Goal: Task Accomplishment & Management: Complete application form

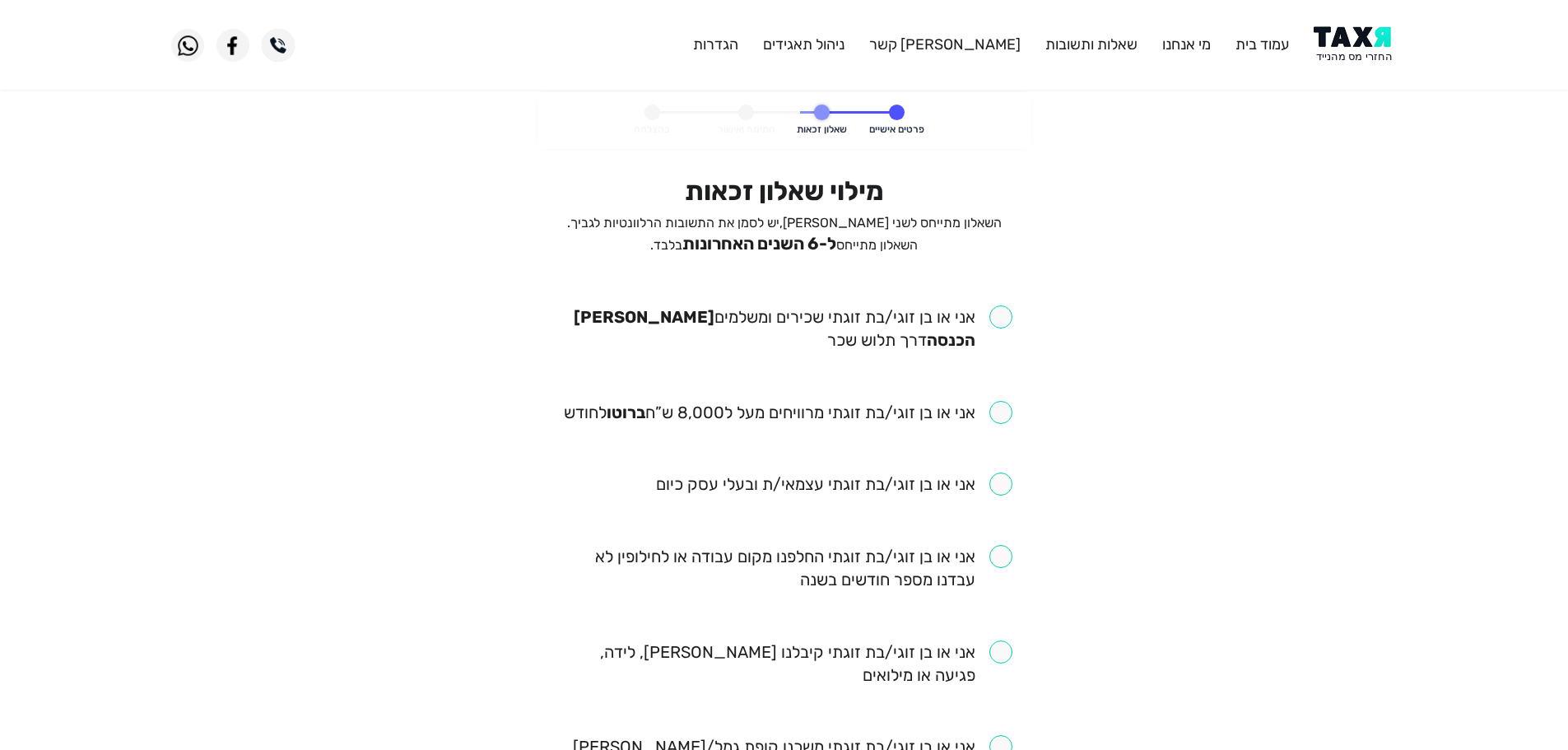
click at [1009, 319] on input "checkbox" at bounding box center [784, 329] width 456 height 46
checkbox input "true"
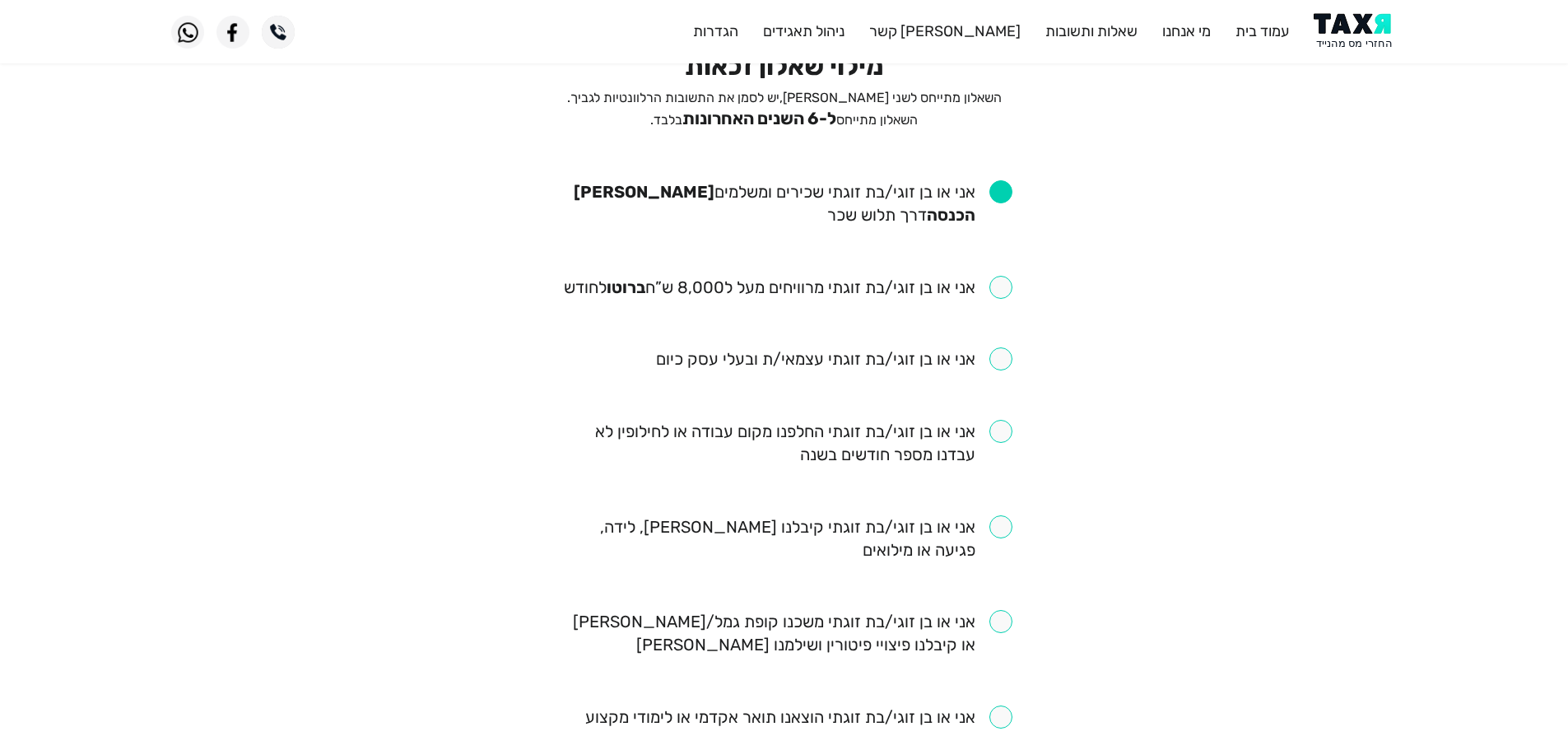
scroll to position [164, 0]
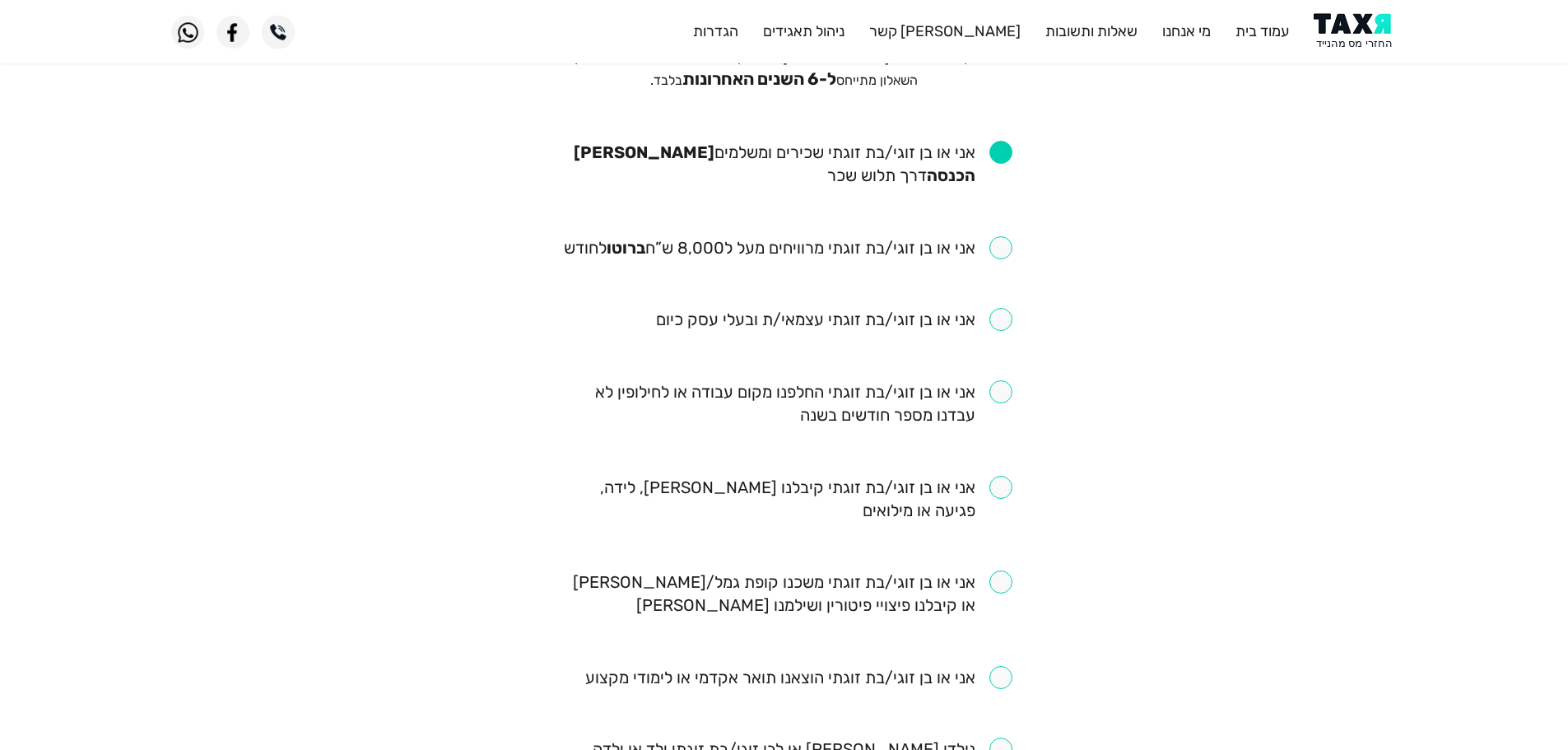
click at [998, 254] on input "checkbox" at bounding box center [788, 248] width 449 height 23
checkbox input "true"
click at [1004, 400] on input "checkbox" at bounding box center [784, 403] width 456 height 46
checkbox input "true"
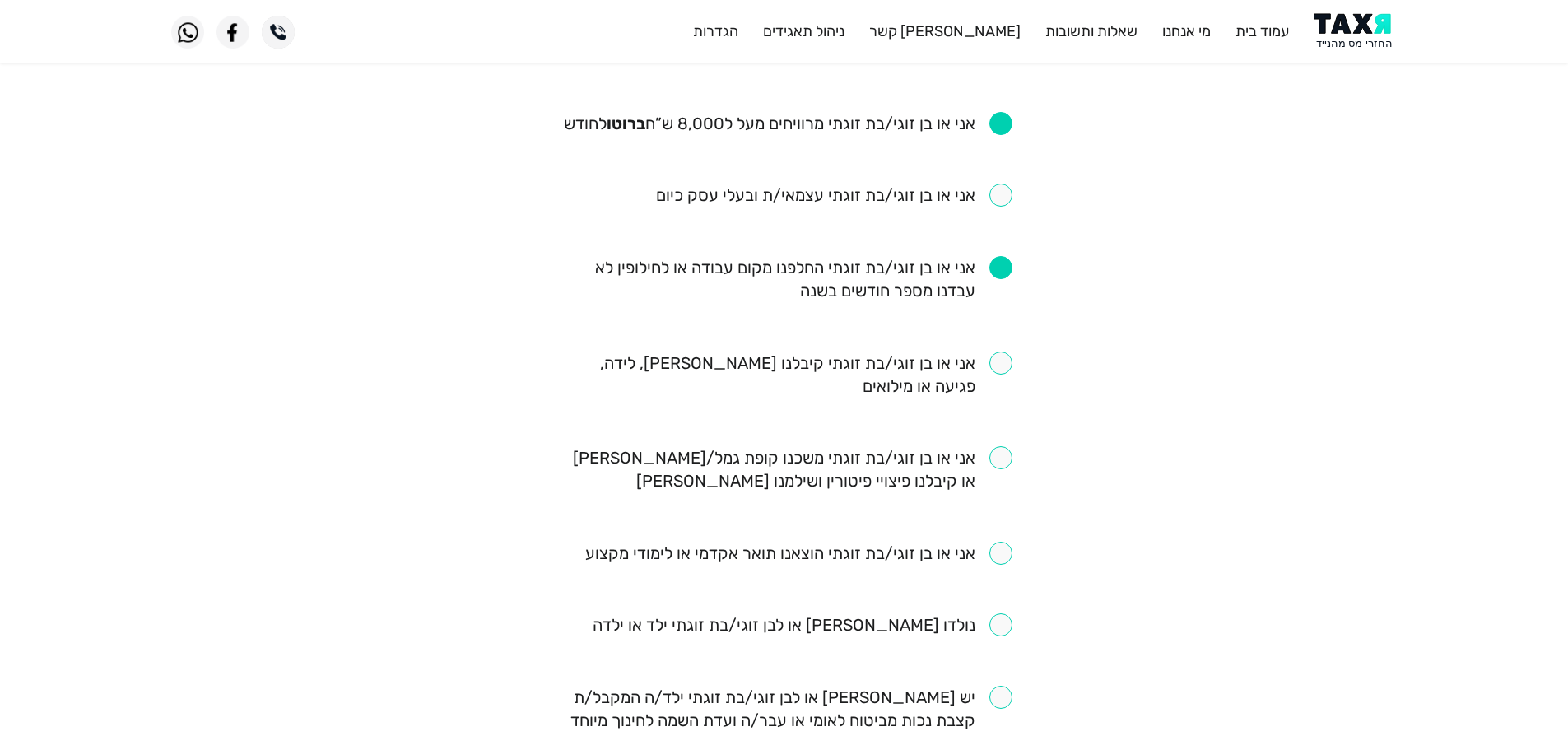
scroll to position [329, 0]
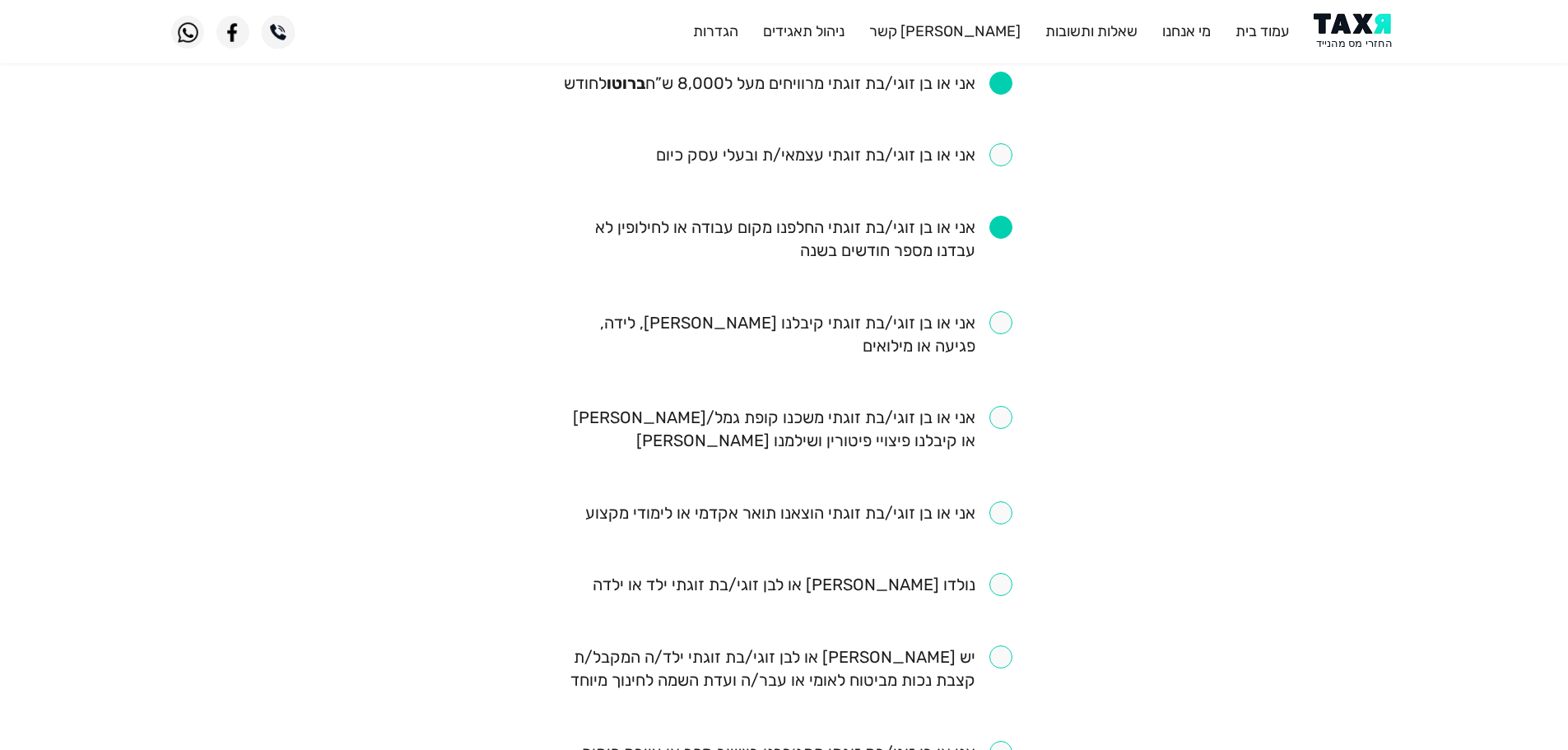
click at [1006, 329] on input "checkbox" at bounding box center [784, 334] width 456 height 46
checkbox input "true"
click at [997, 586] on input "checkbox" at bounding box center [802, 585] width 419 height 23
checkbox input "true"
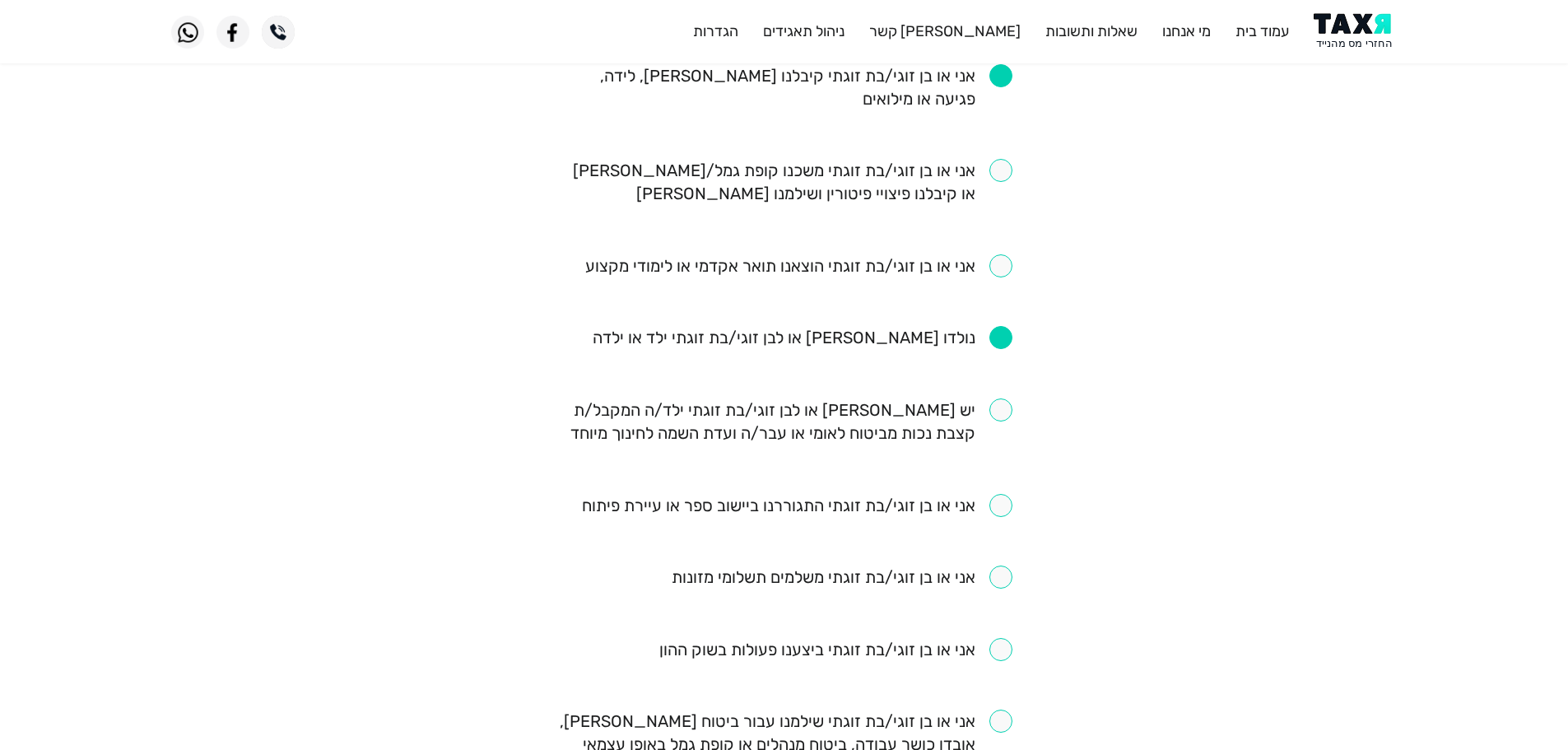
scroll to position [659, 0]
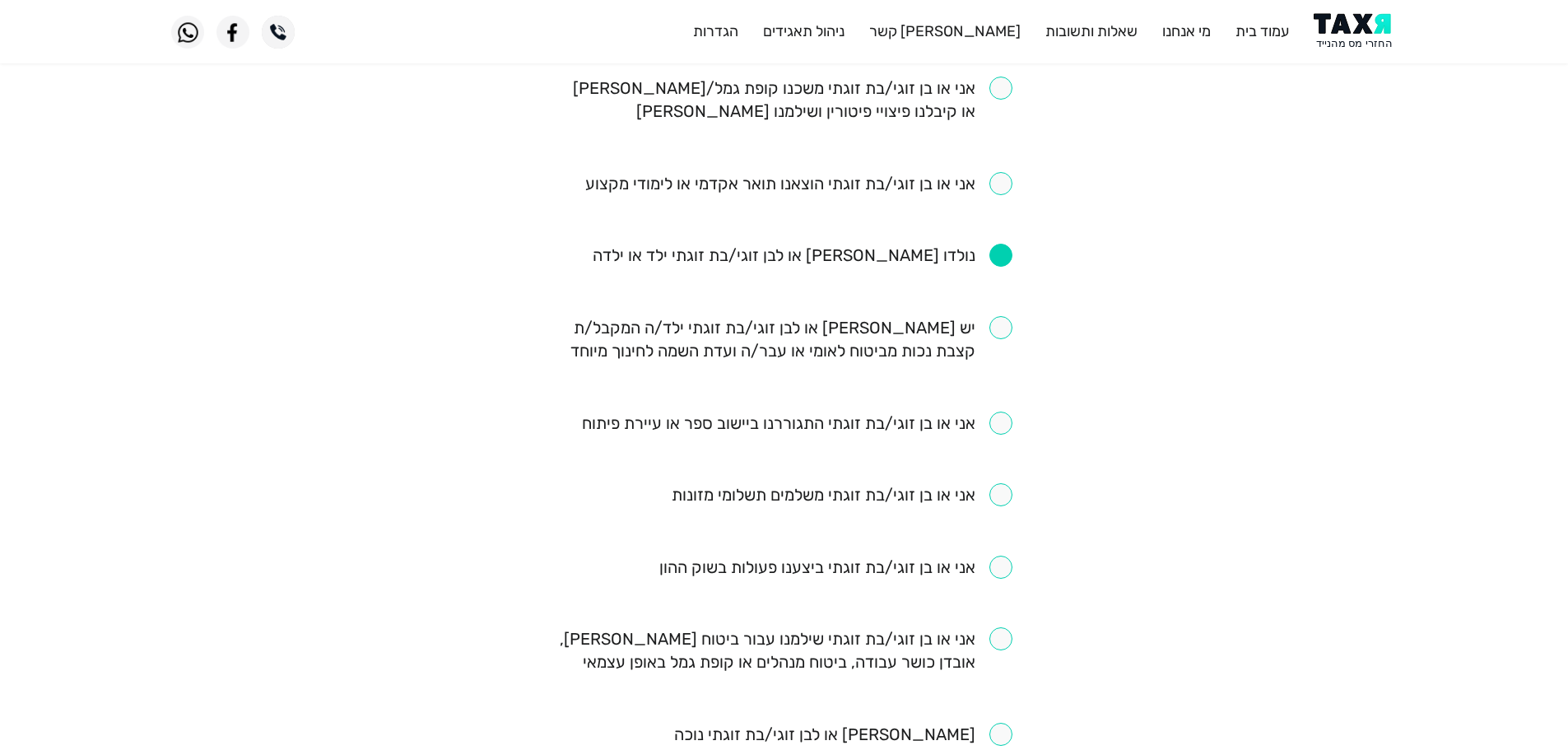
click at [1011, 326] on input "checkbox" at bounding box center [784, 339] width 456 height 46
checkbox input "true"
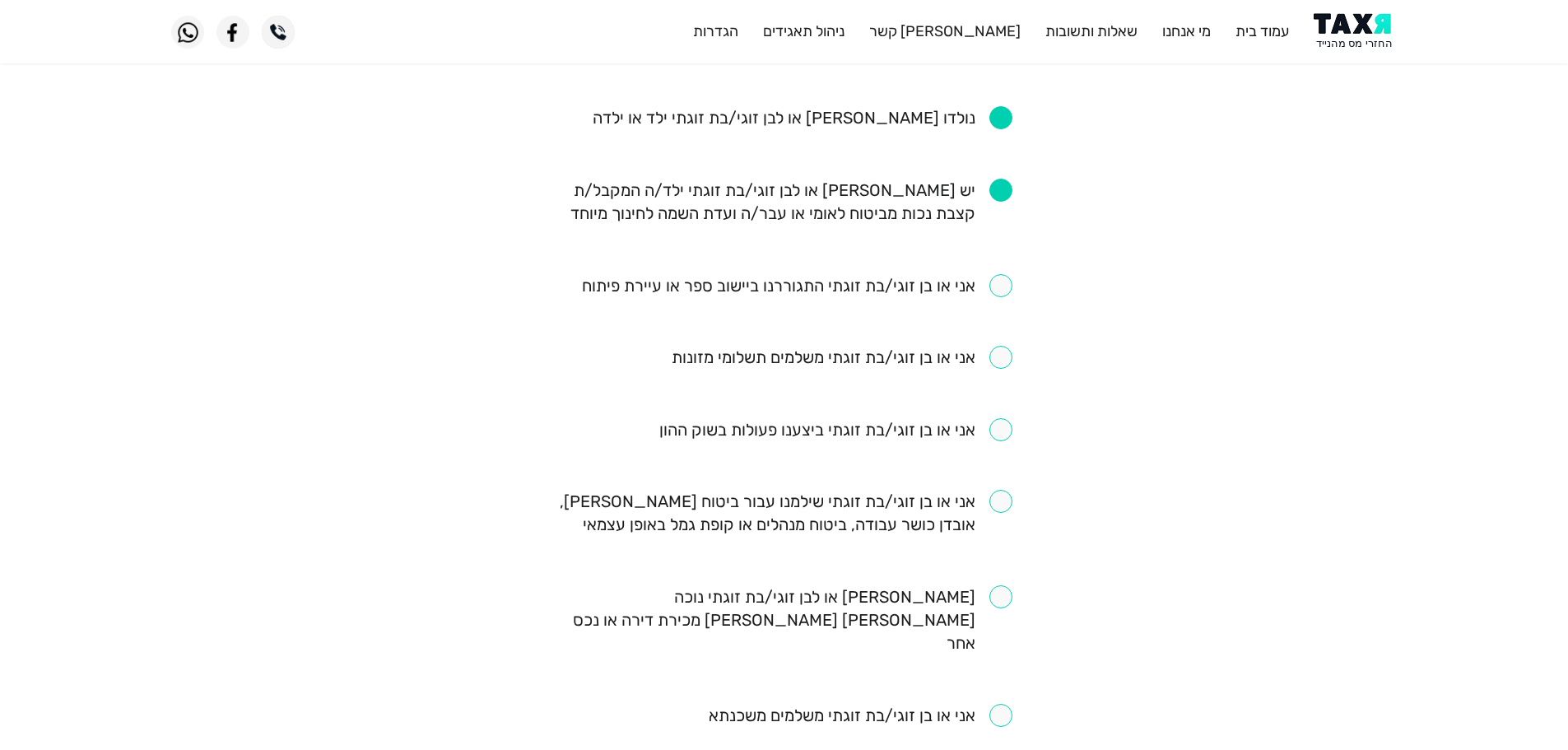
scroll to position [823, 0]
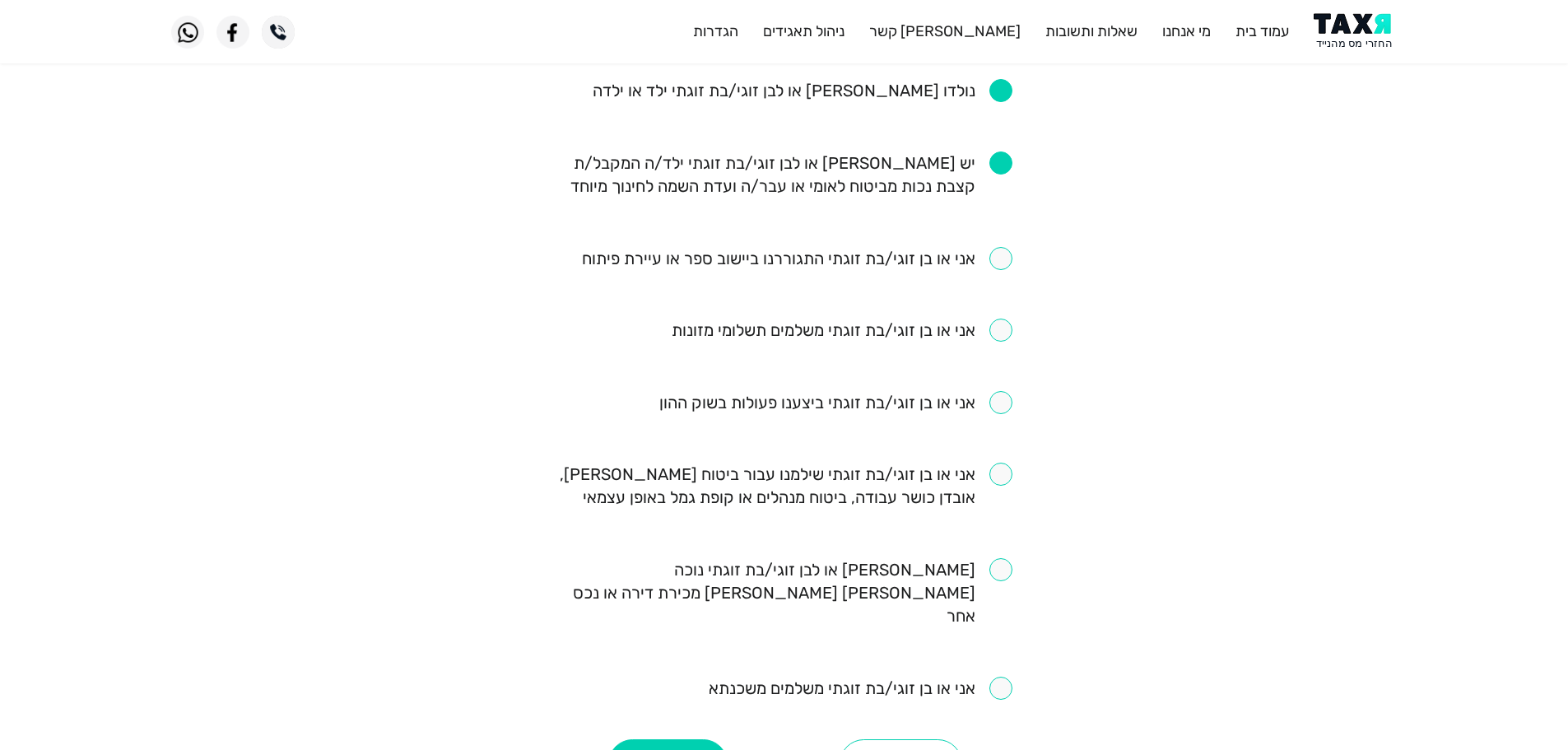
click at [1014, 664] on div "מילוי שאלון זכאות השאלון מתייחס לשני בני הזוג, יש לסמן את התשובות הרלוונטיות לג…" at bounding box center [784, 71] width 480 height 1441
click at [1004, 677] on input "checkbox" at bounding box center [860, 688] width 304 height 23
checkbox input "true"
click at [997, 476] on input "checkbox" at bounding box center [784, 485] width 456 height 46
checkbox input "true"
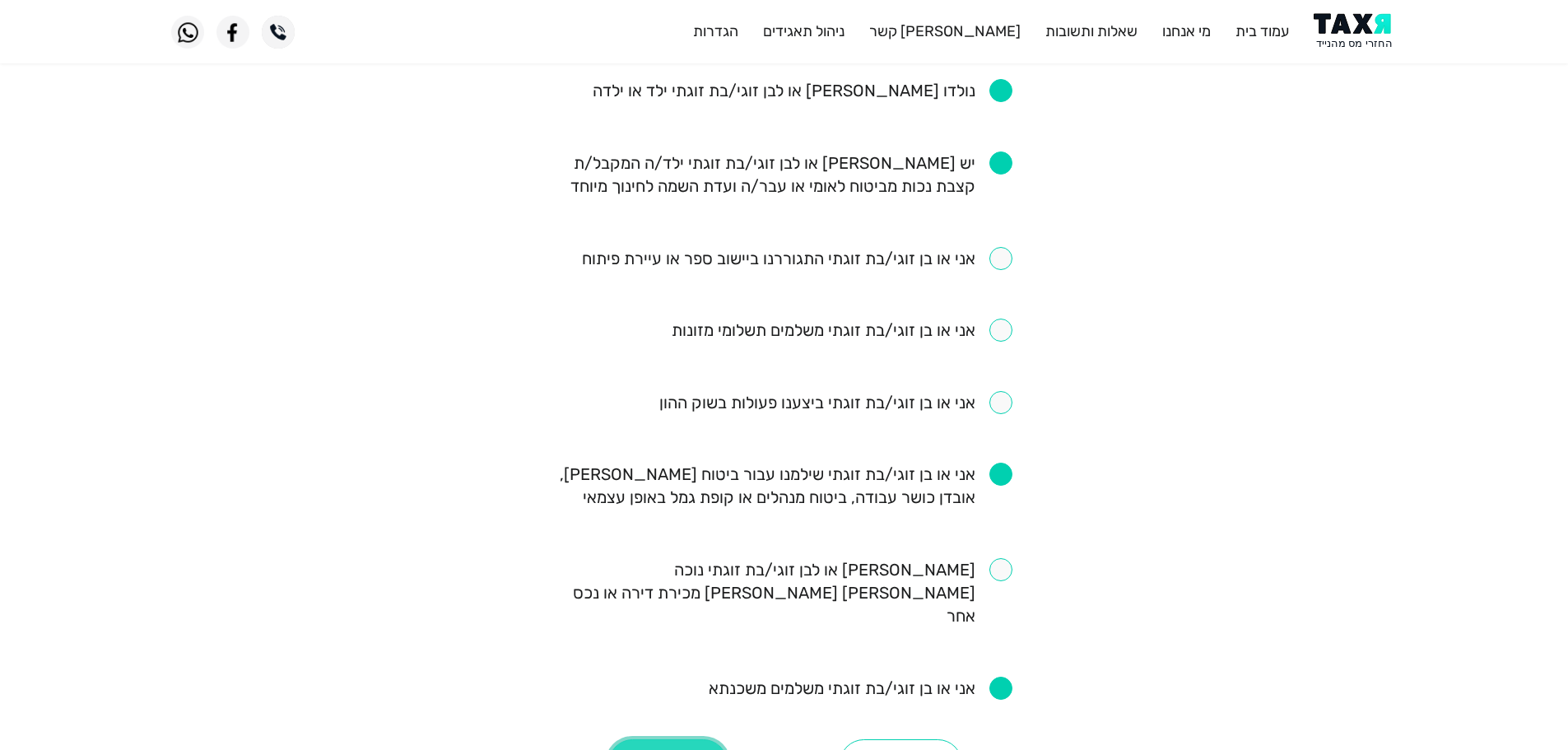
click at [709, 741] on button "המשך" at bounding box center [667, 764] width 119 height 50
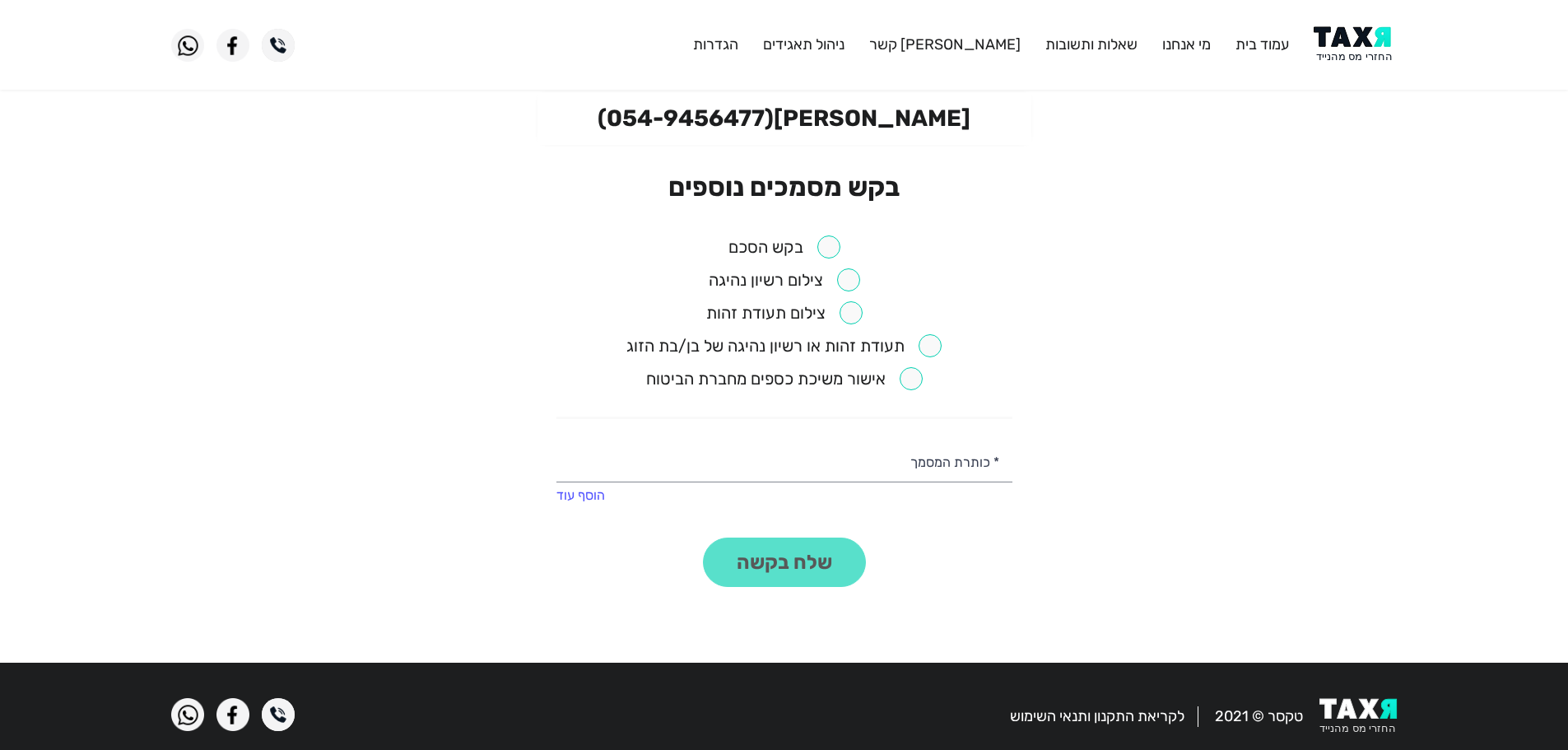
click at [830, 251] on input "checkbox" at bounding box center [784, 247] width 112 height 23
click at [809, 565] on button "שלח בקשה" at bounding box center [784, 562] width 163 height 50
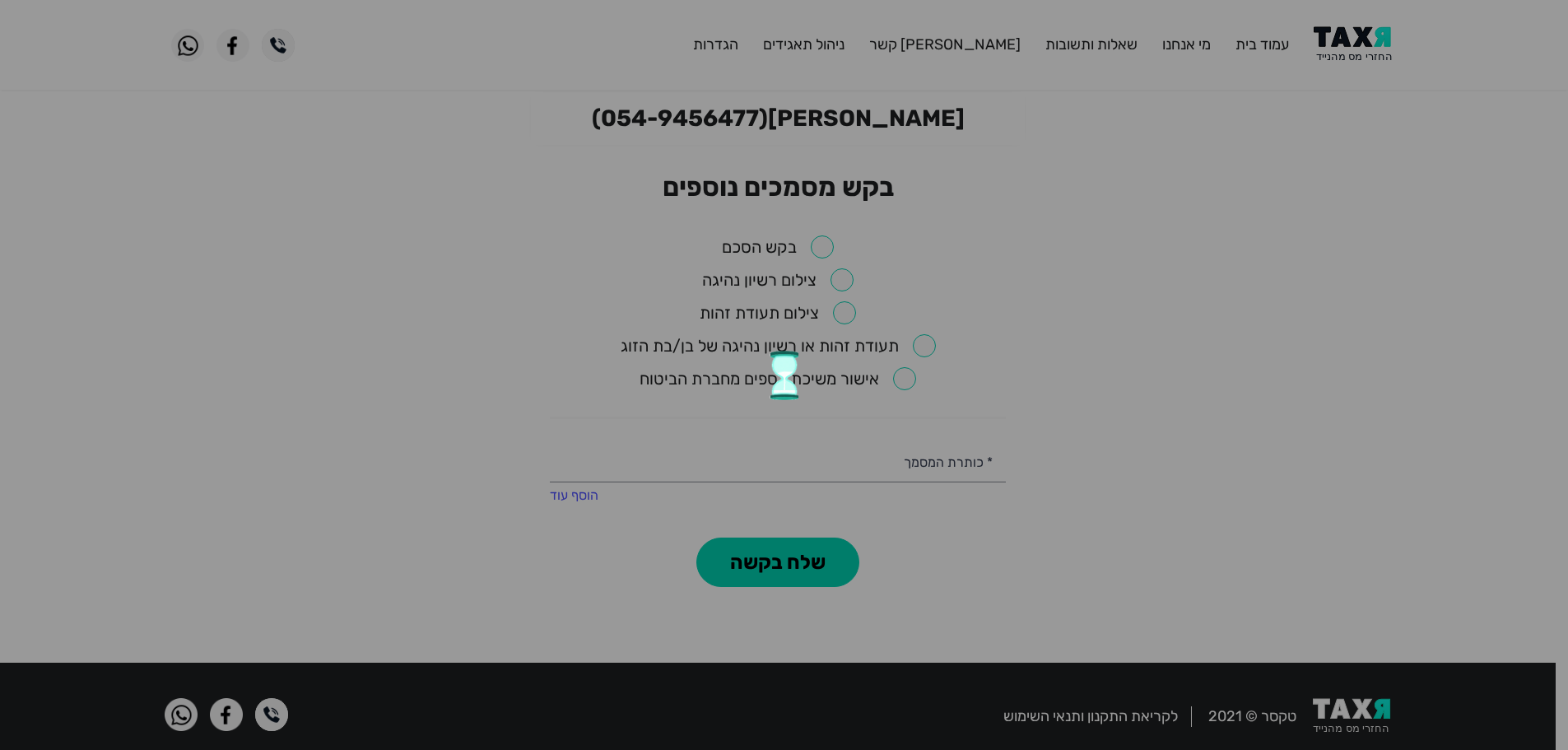
checkbox input "false"
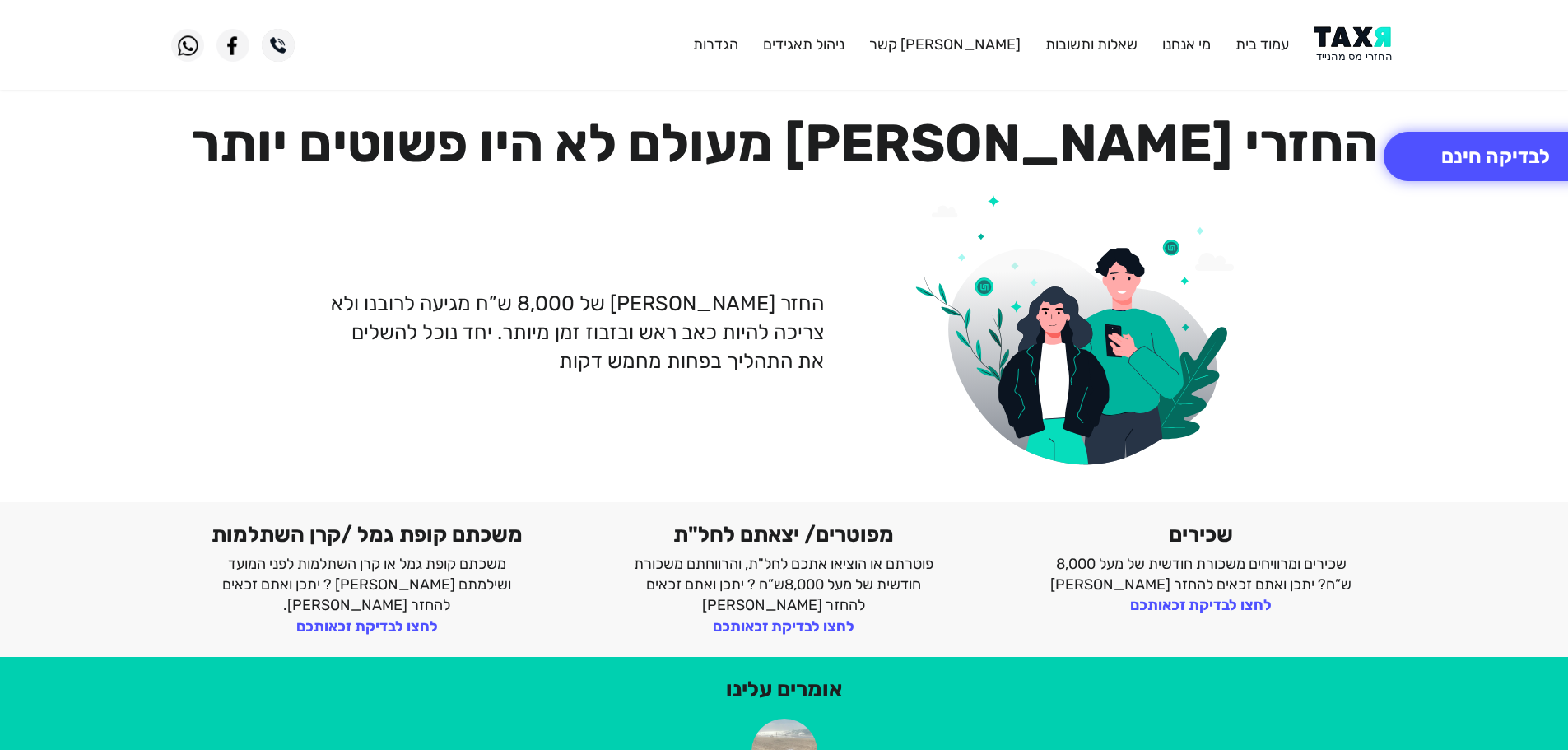
click at [1353, 66] on header "עמוד בית מי אנחנו שאלות ותשובות צור קשר ניהול תאגידים הגדרות" at bounding box center [784, 45] width 1568 height 90
click at [1350, 41] on img at bounding box center [1355, 44] width 84 height 37
click at [1339, 37] on img at bounding box center [1355, 44] width 84 height 37
click at [1342, 37] on img at bounding box center [1355, 44] width 84 height 37
click at [1392, 30] on img at bounding box center [1355, 44] width 84 height 37
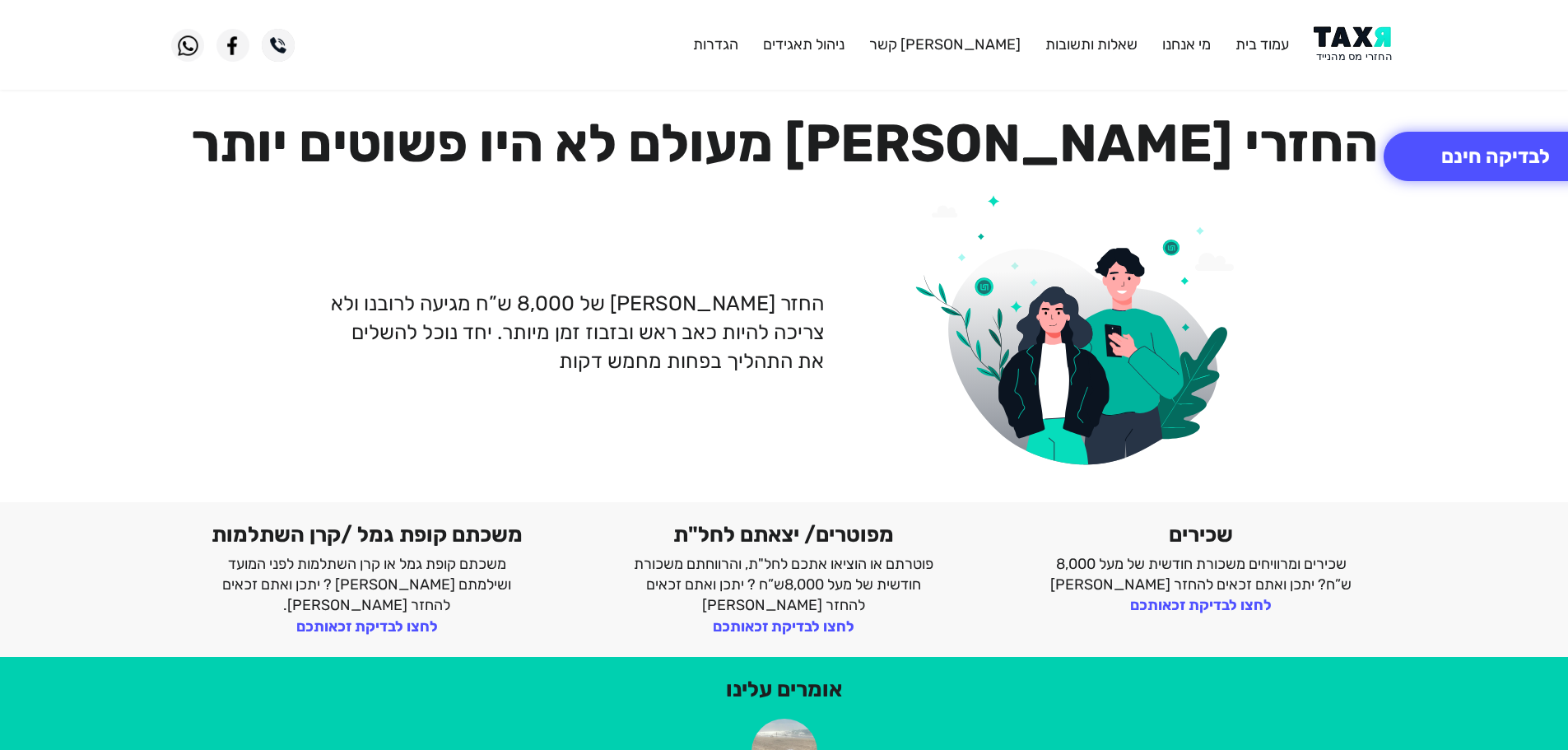
click at [1355, 47] on img at bounding box center [1355, 44] width 84 height 37
click at [1347, 34] on img at bounding box center [1355, 44] width 84 height 37
click at [1463, 147] on button "לבדיקה חינם" at bounding box center [1496, 156] width 224 height 50
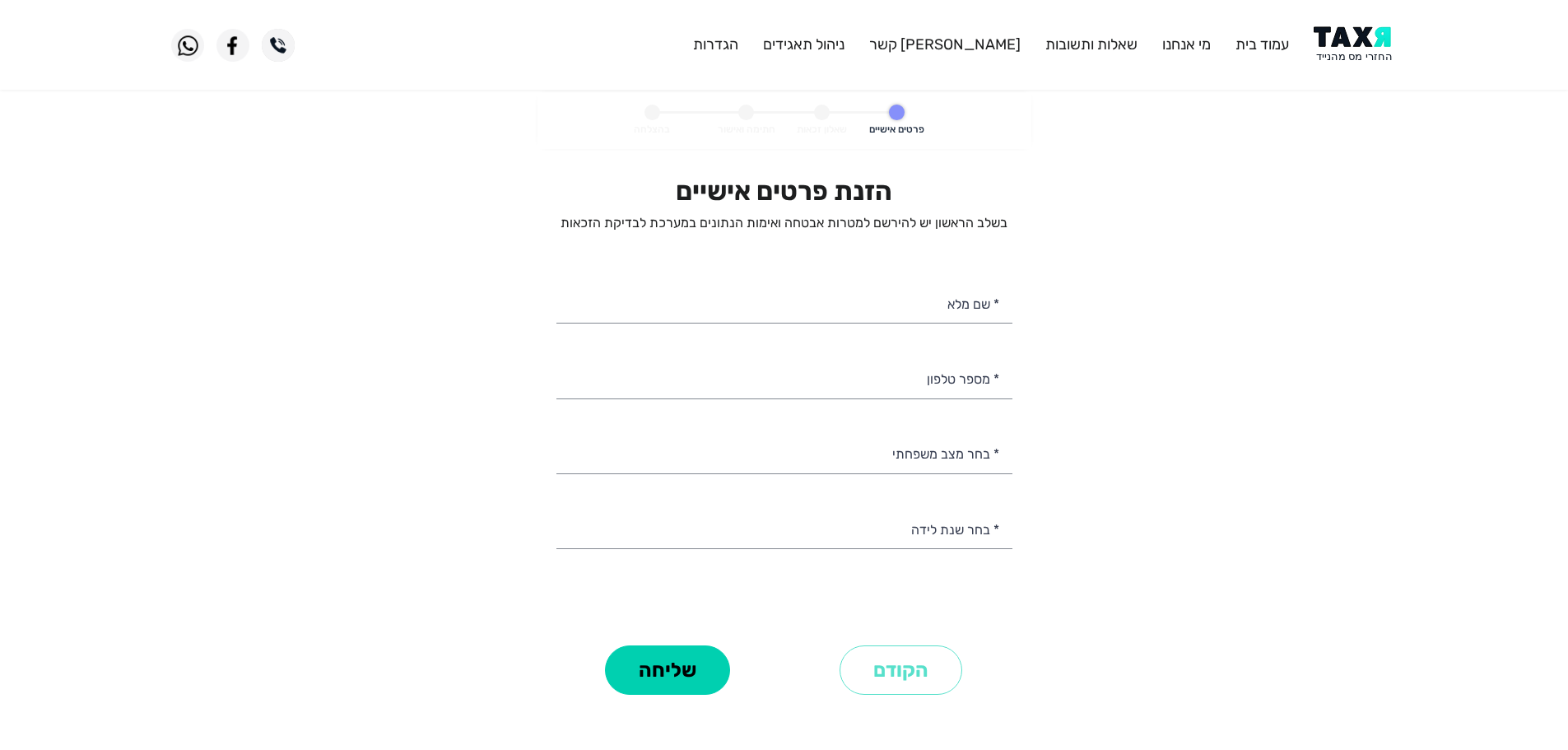
select select
click at [951, 377] on input "* מספר טלפון" at bounding box center [784, 377] width 456 height 42
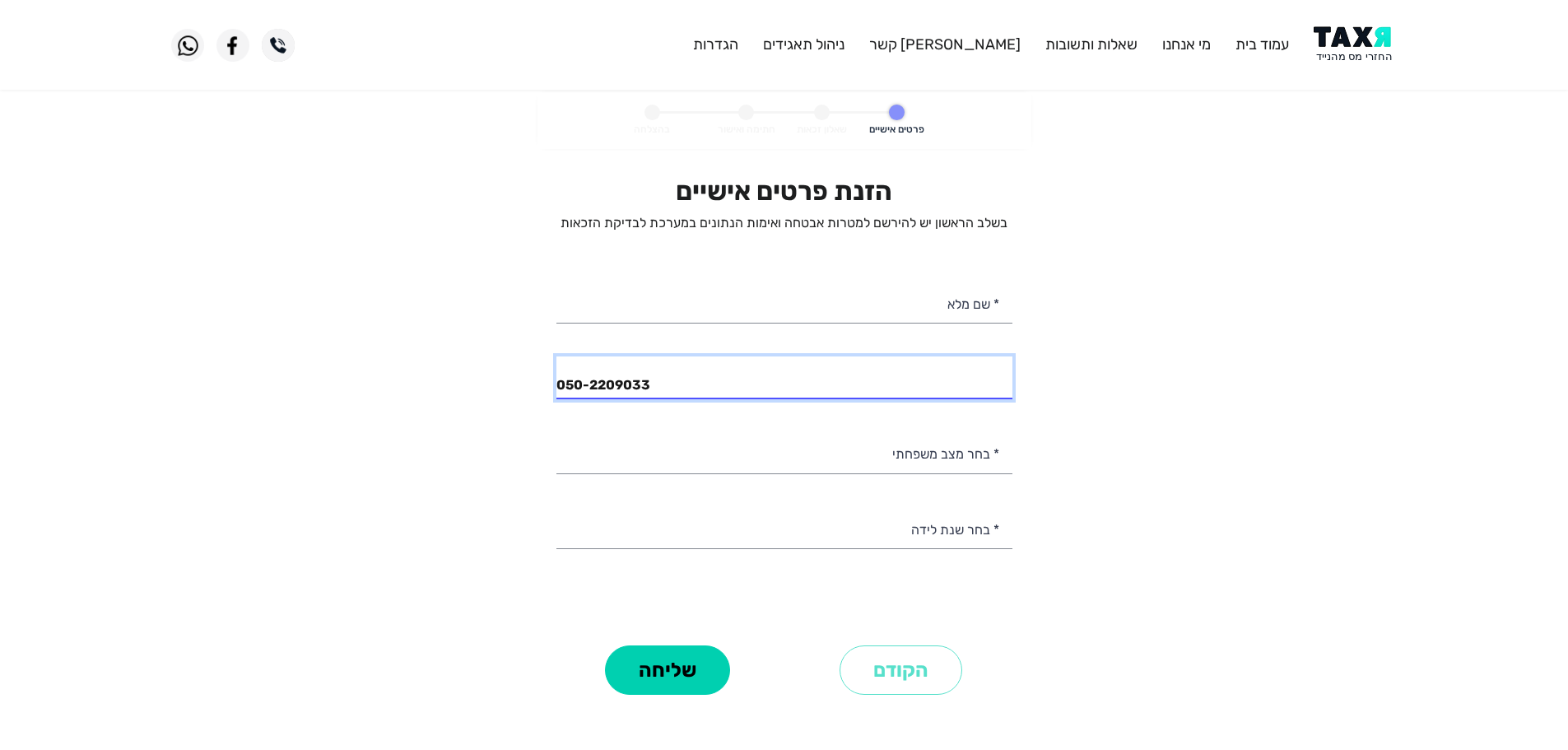
type input "050-2209033"
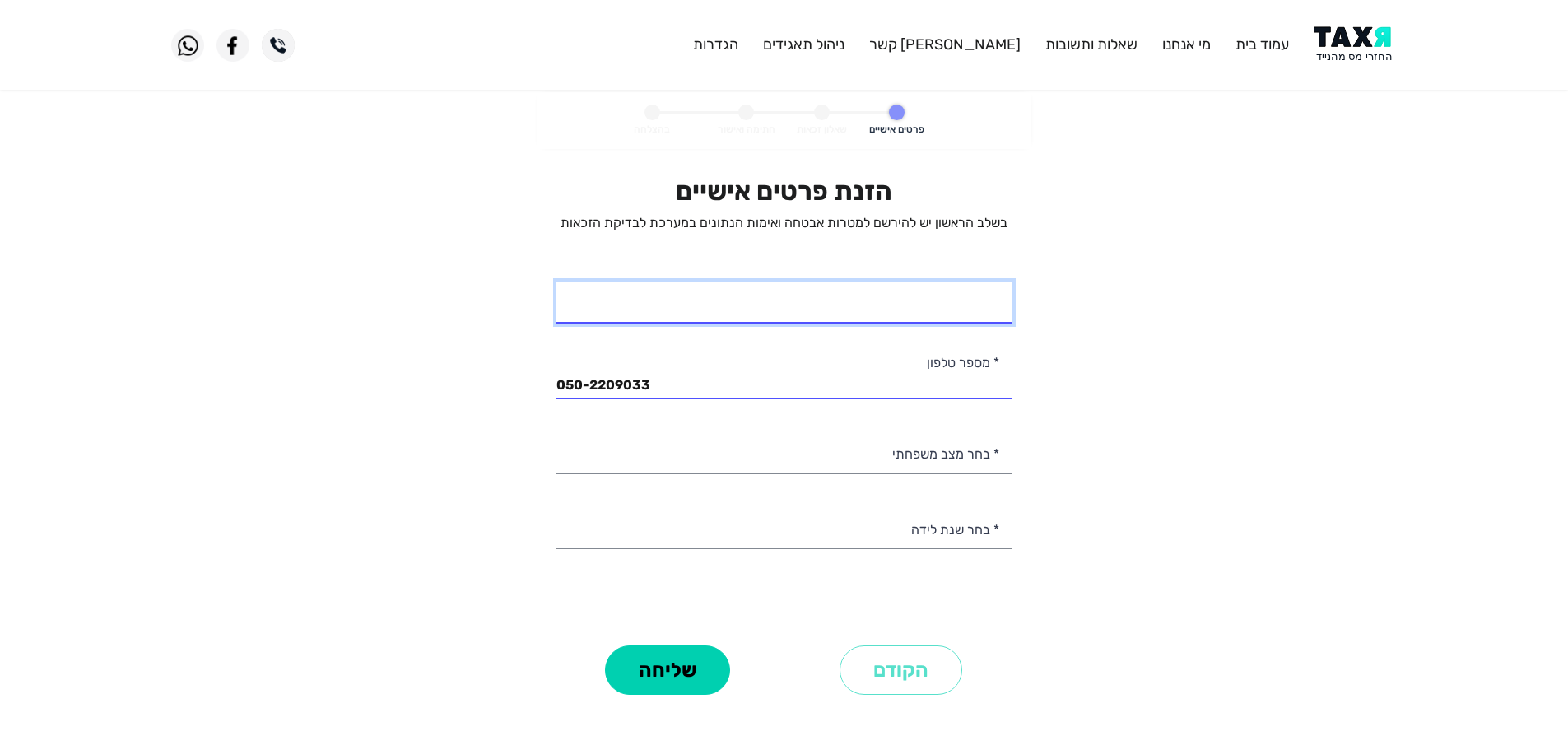
click at [966, 307] on input "* שם מלא" at bounding box center [784, 302] width 456 height 42
type input "[PERSON_NAME]"
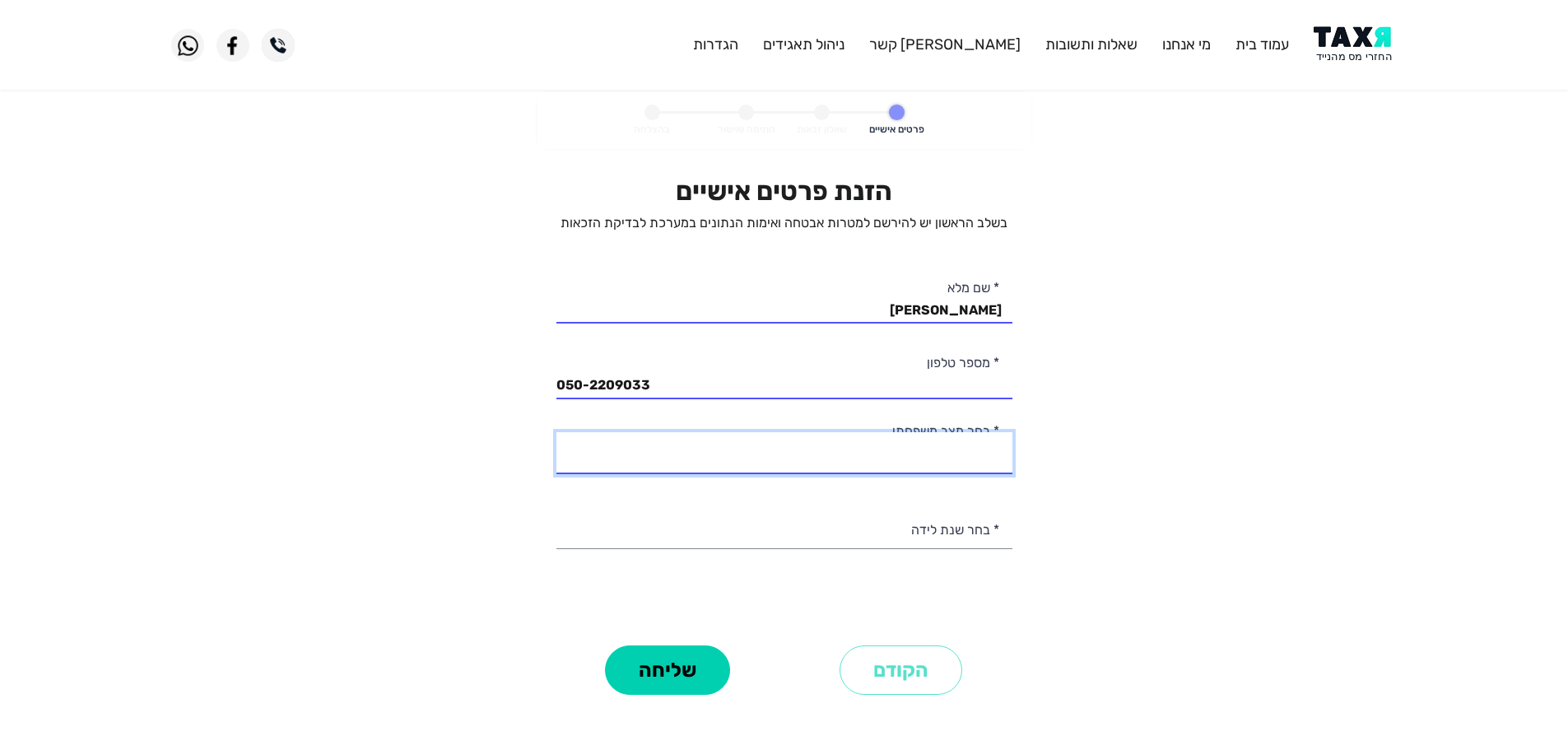
click at [964, 455] on select "רווק/ה נשוי/[PERSON_NAME]/ה אלמן/נה" at bounding box center [784, 453] width 456 height 42
select select "1: Single"
click at [556, 433] on select "רווק/ה נשוי/[PERSON_NAME]/ה אלמן/נה" at bounding box center [784, 453] width 456 height 42
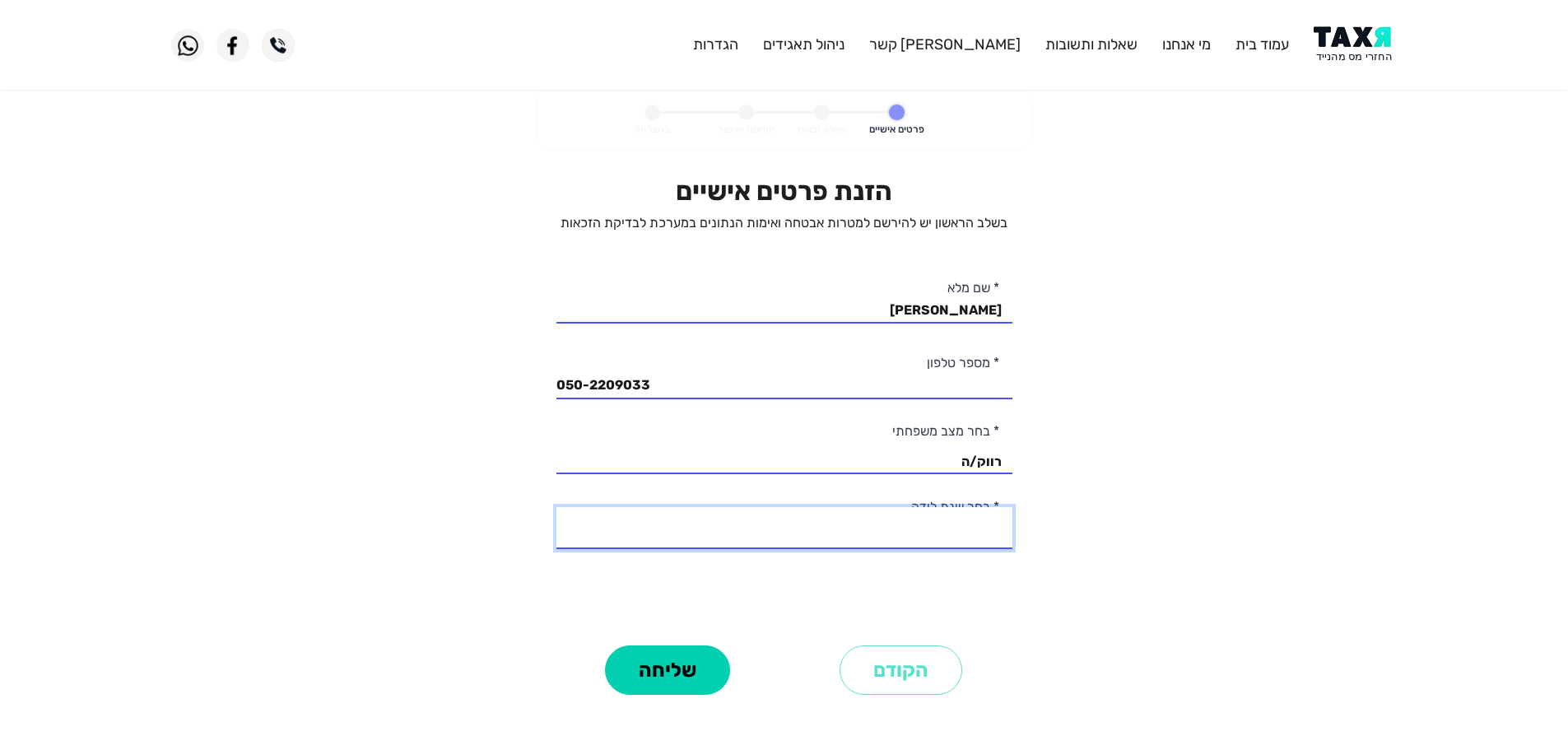
click at [953, 532] on select "2003 2002 2001 2000 1999 1998 1997 1996 1995 1994 1993 1992 1991 1990 1989 1988…" at bounding box center [784, 528] width 456 height 42
select select "5: 1999"
click at [556, 507] on select "2003 2002 2001 2000 1999 1998 1997 1996 1995 1994 1993 1992 1991 1990 1989 1988…" at bounding box center [784, 528] width 456 height 42
click at [695, 668] on button "שליחה" at bounding box center [667, 670] width 125 height 50
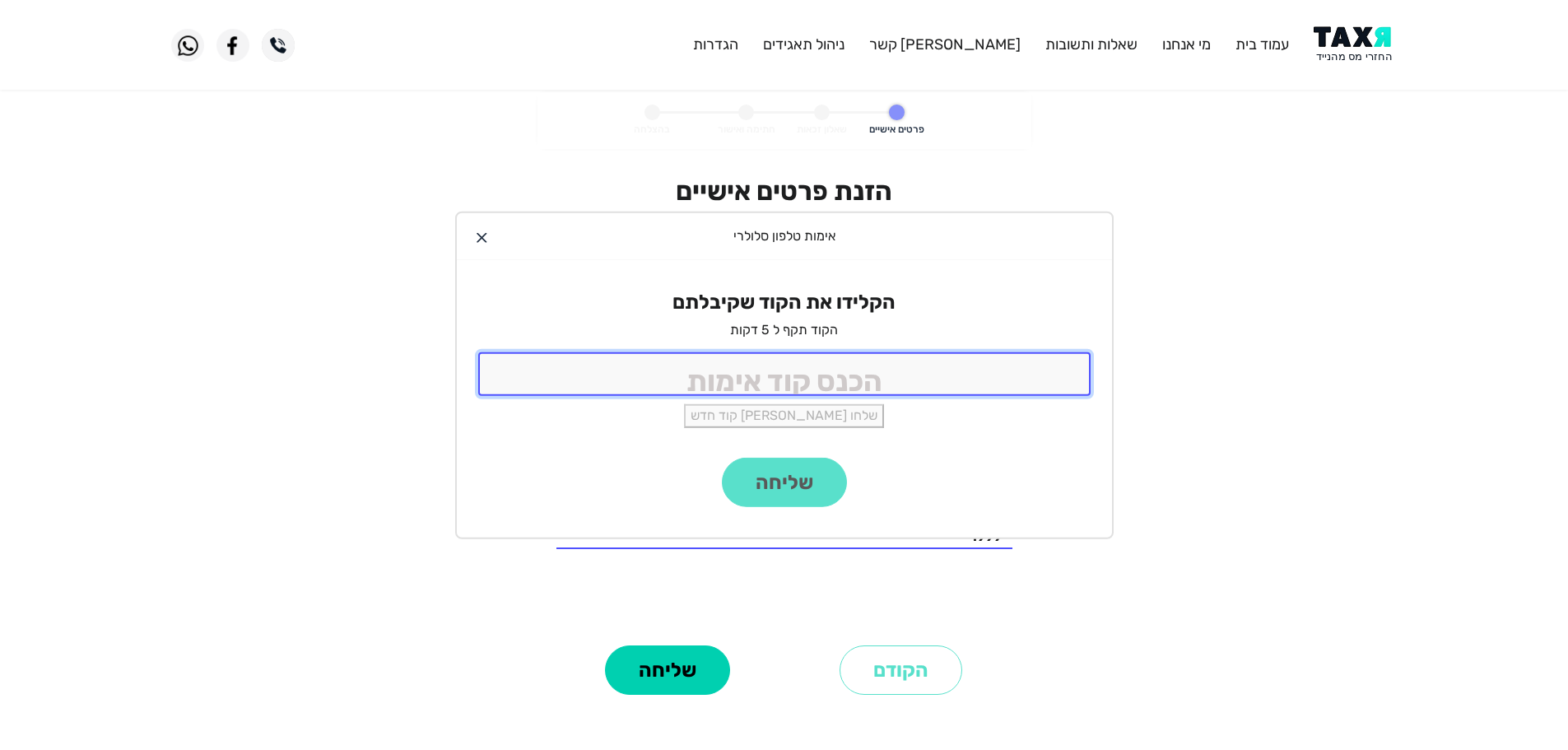
click at [878, 384] on input "tel" at bounding box center [784, 375] width 613 height 44
type input "9988"
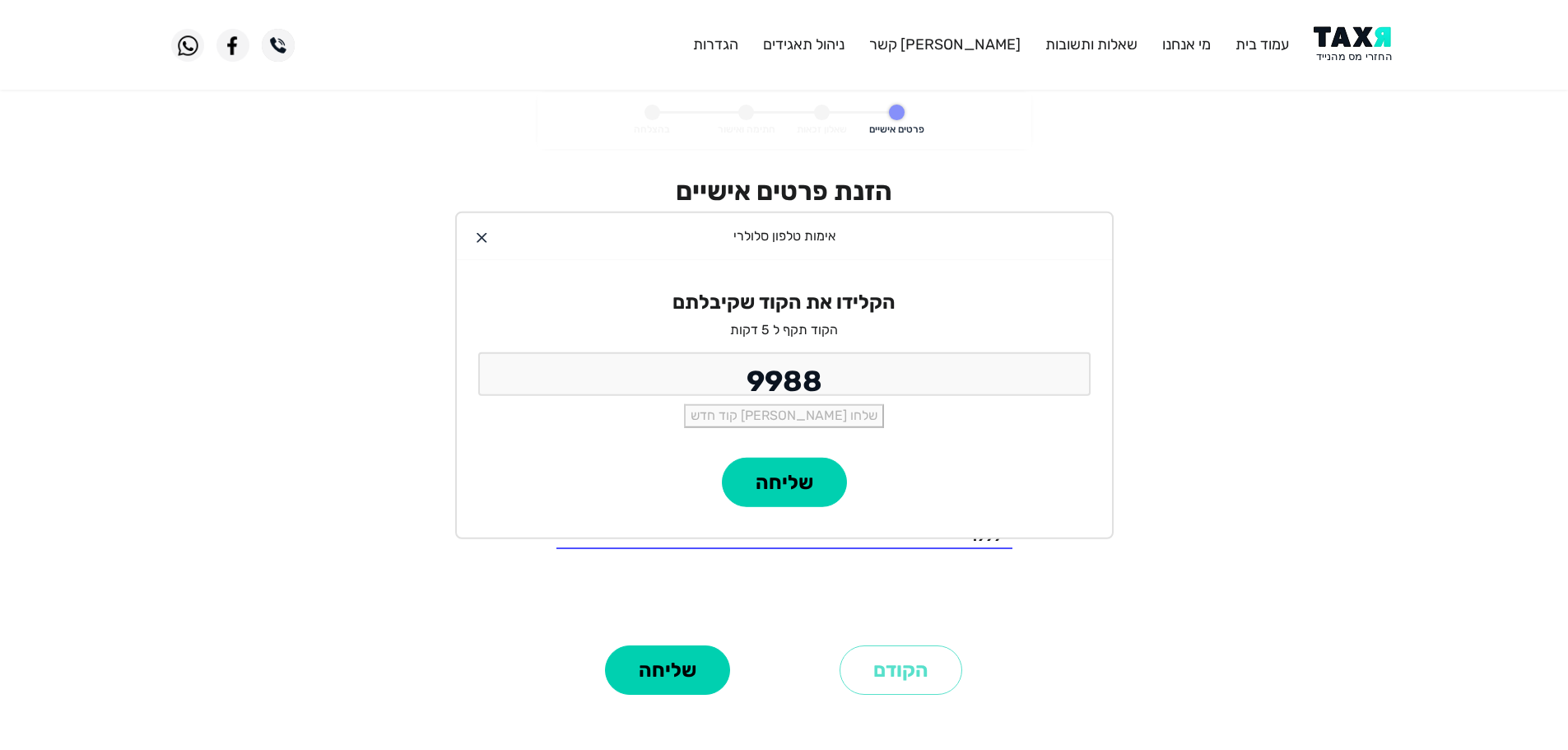
click at [817, 513] on div "שליחה" at bounding box center [784, 497] width 655 height 80
click at [810, 495] on button "שליחה" at bounding box center [784, 482] width 125 height 50
